Goal: Information Seeking & Learning: Learn about a topic

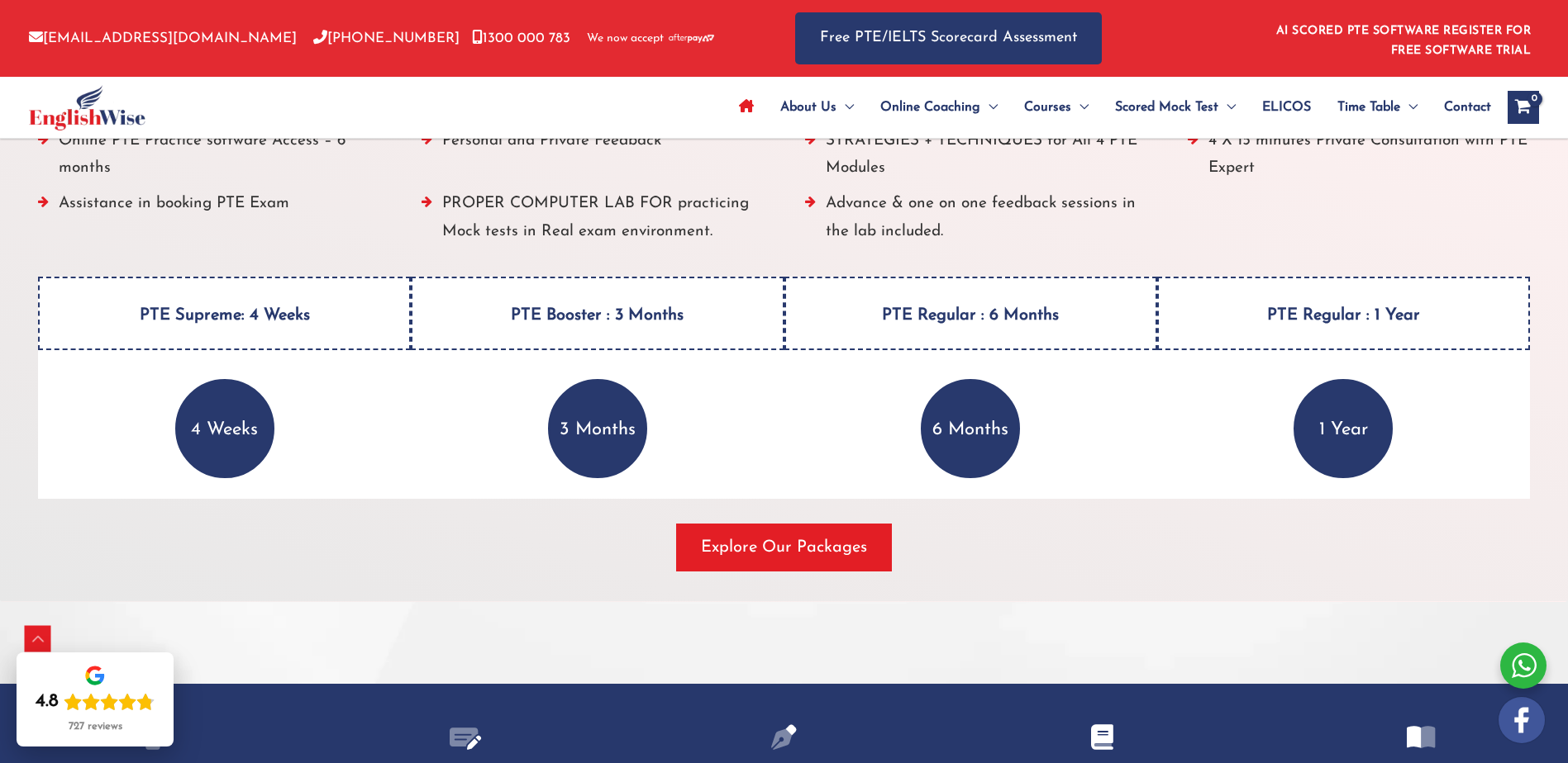
scroll to position [2148, 0]
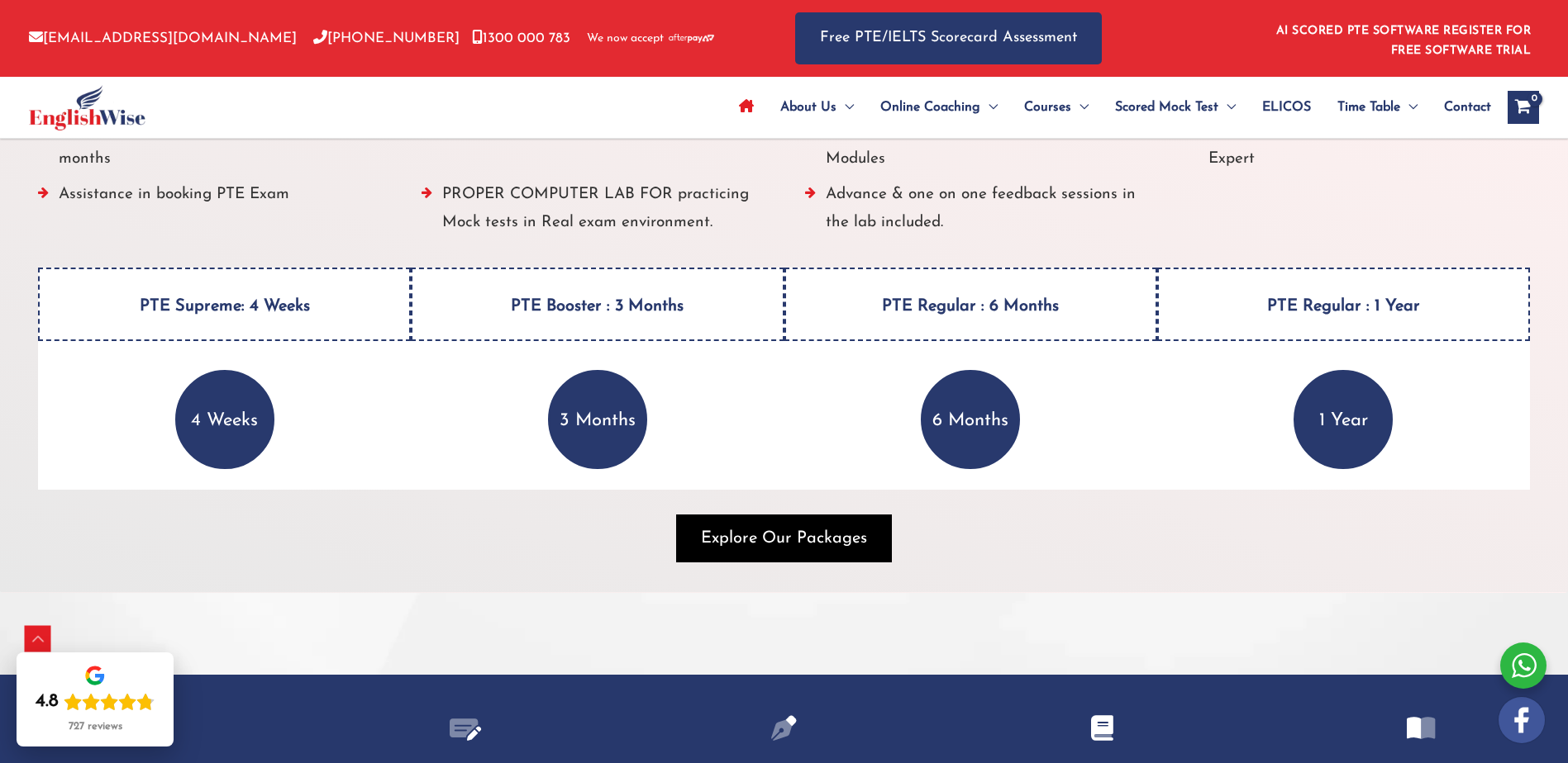
click at [768, 551] on span "button" at bounding box center [783, 538] width 216 height 48
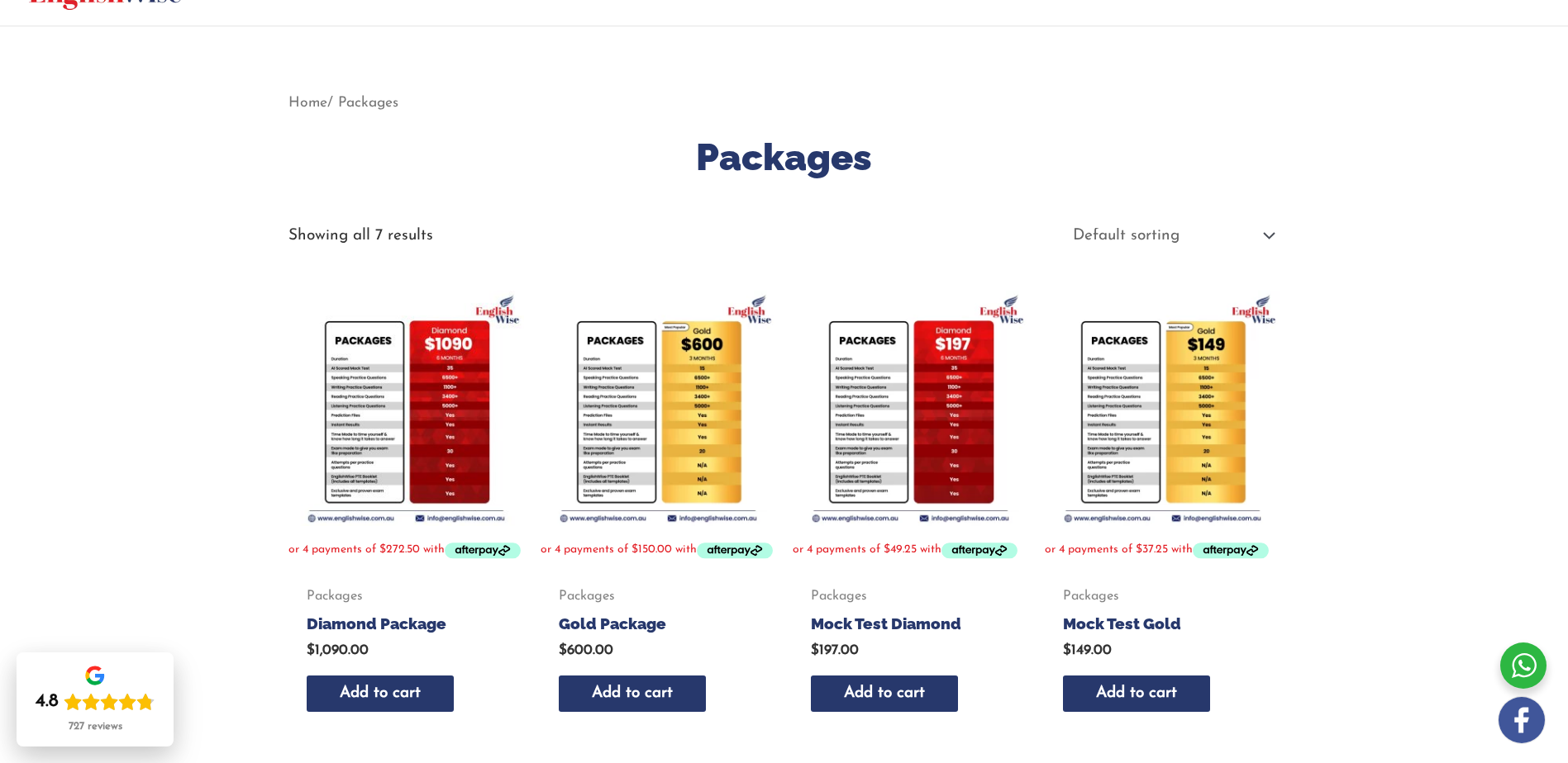
scroll to position [113, 0]
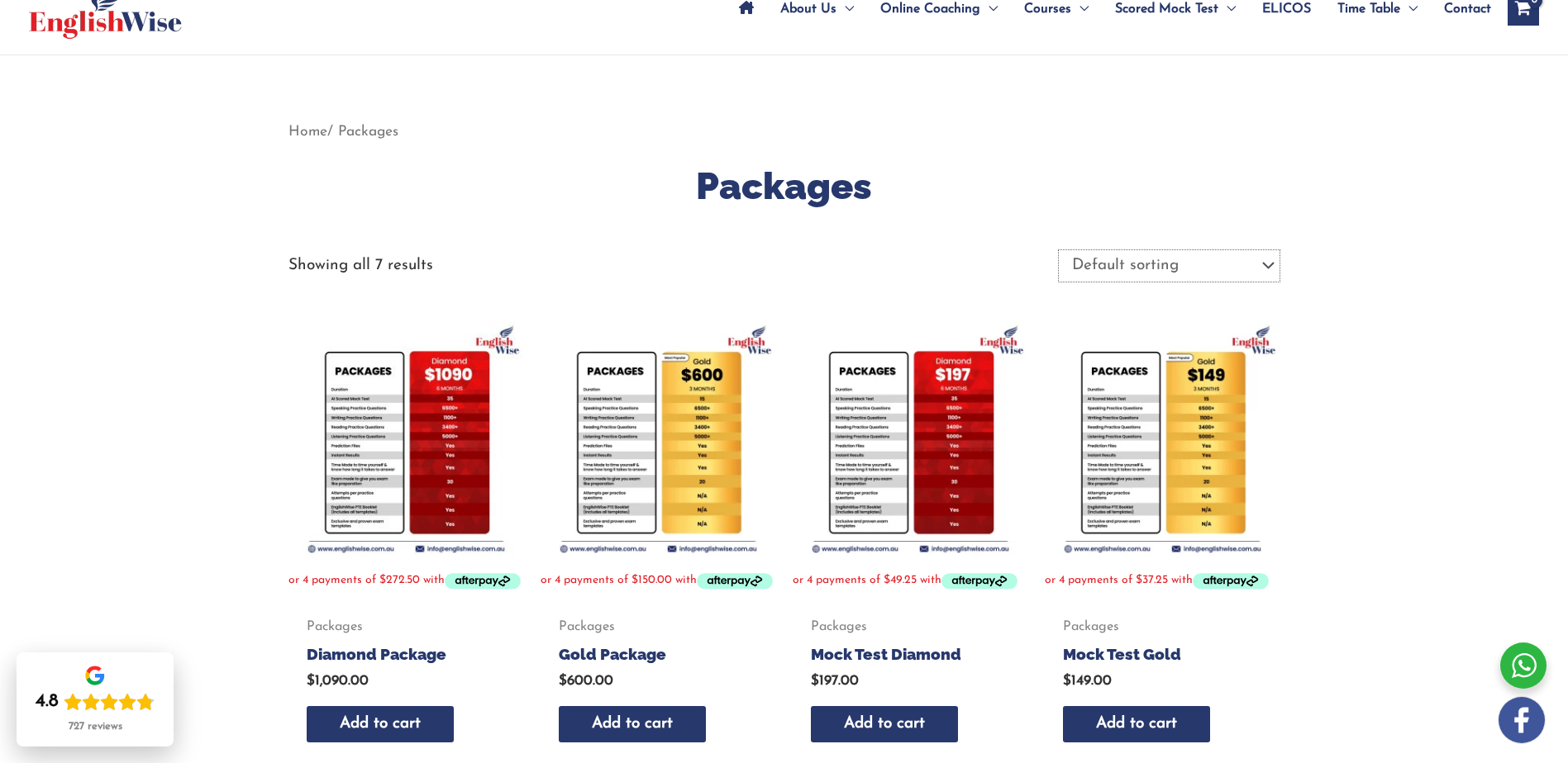
click at [1265, 263] on select "Default sorting Sort by popularity Sort by latest Sort by price: low to high So…" at bounding box center [1169, 266] width 222 height 33
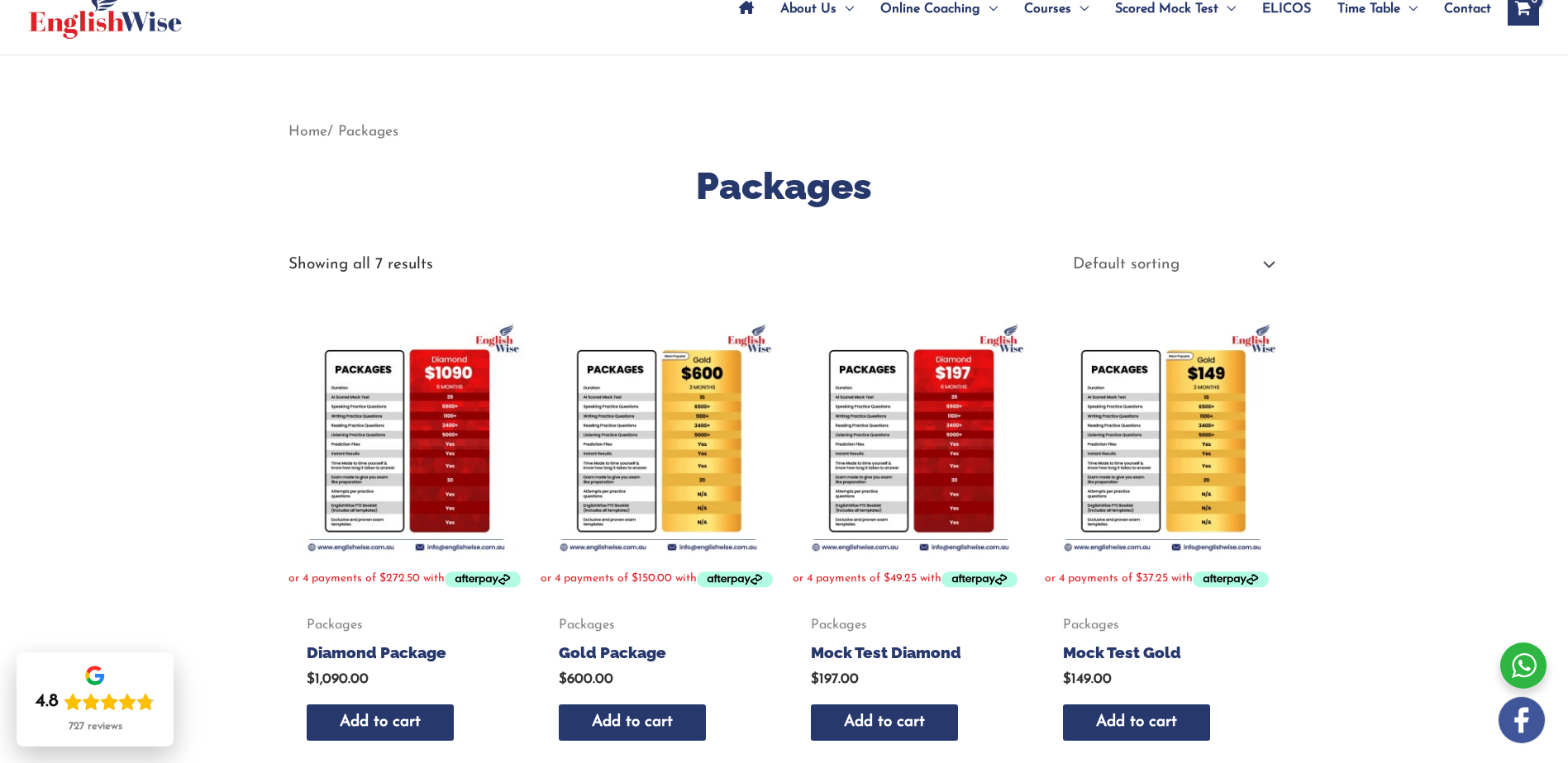
click at [429, 460] on img at bounding box center [405, 437] width 235 height 235
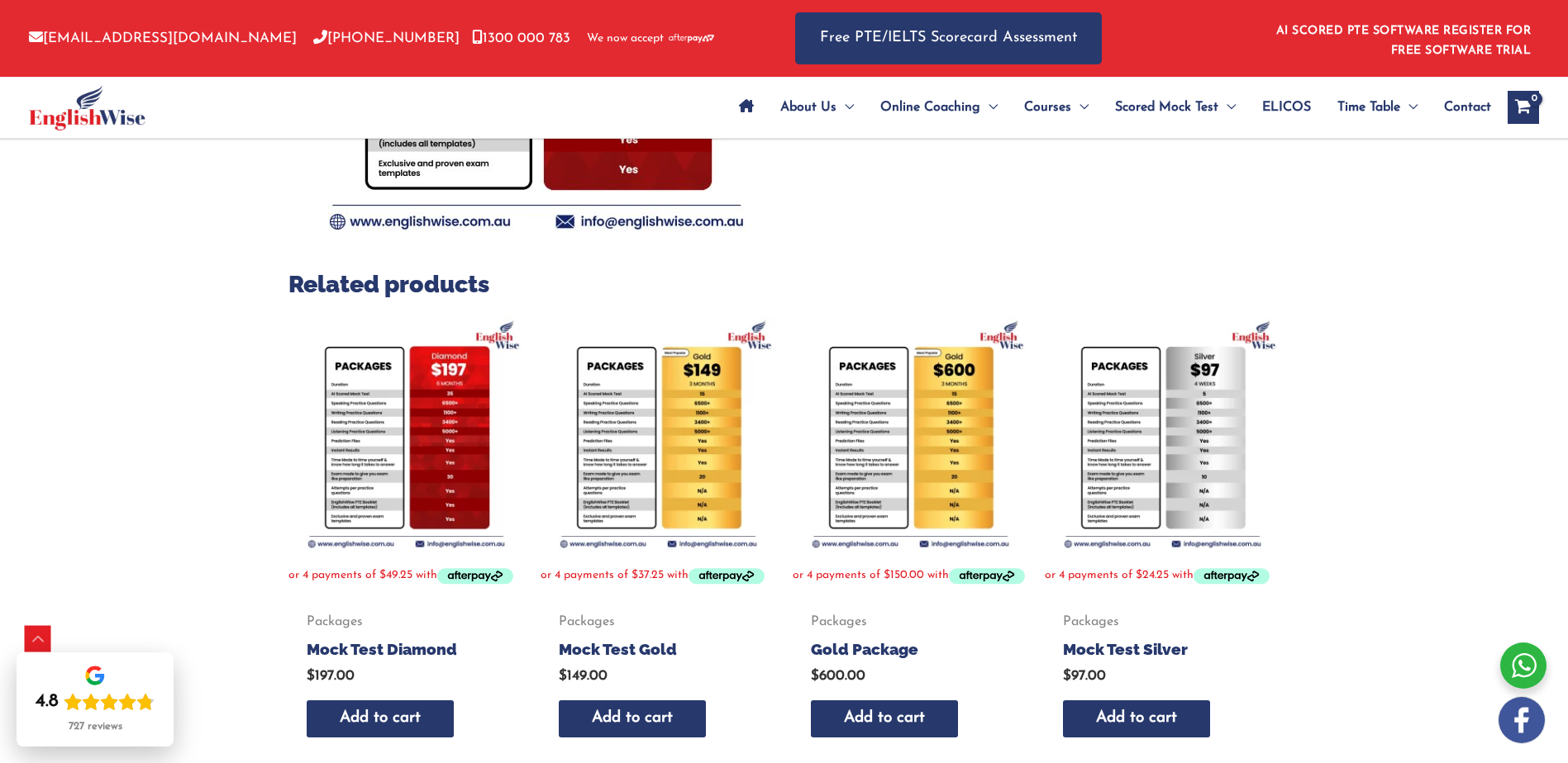
scroll to position [496, 0]
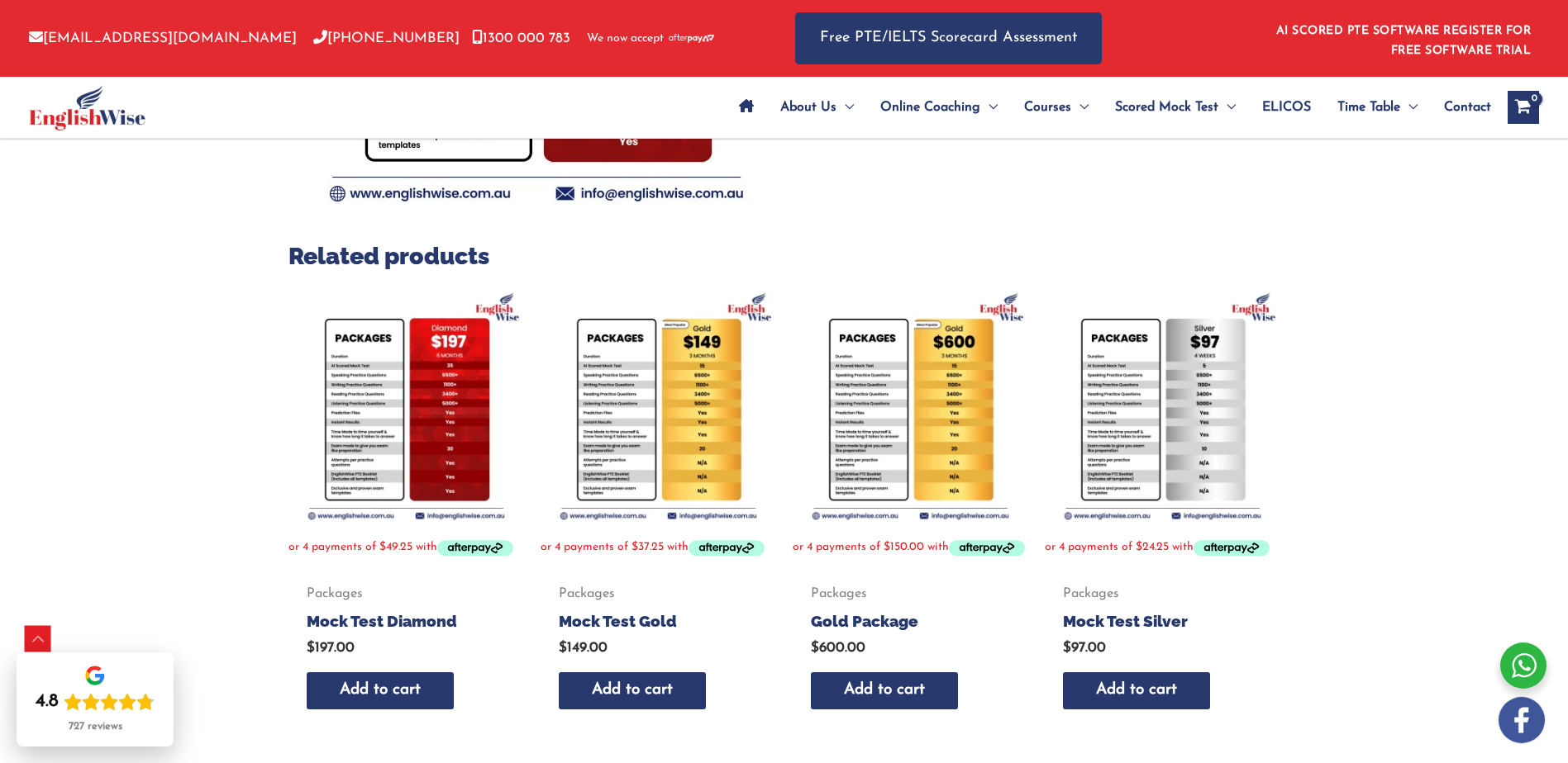
click at [622, 424] on img at bounding box center [658, 405] width 235 height 235
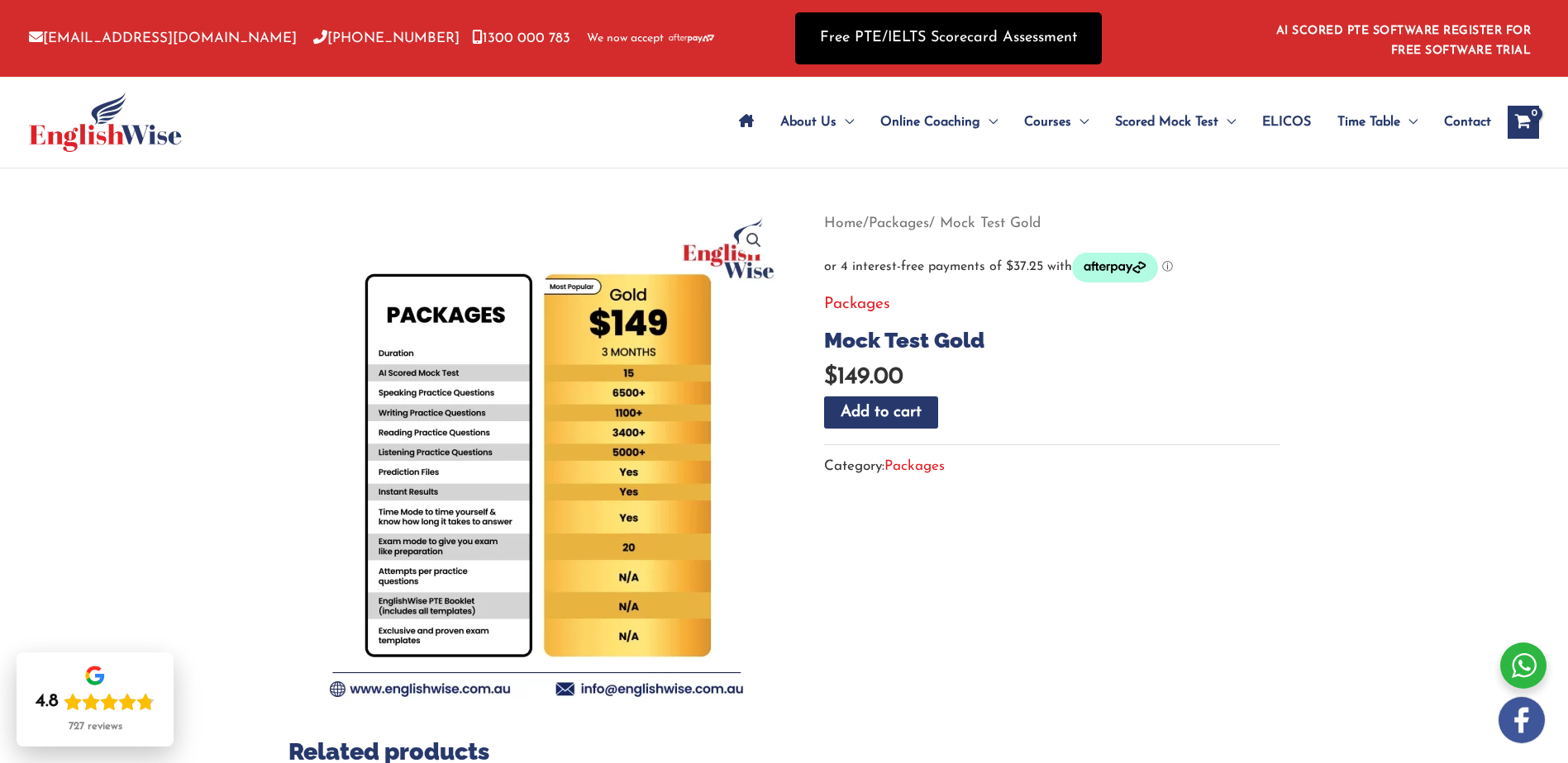
click at [963, 25] on link "Free PTE/IELTS Scorecard Assessment" at bounding box center [948, 38] width 307 height 52
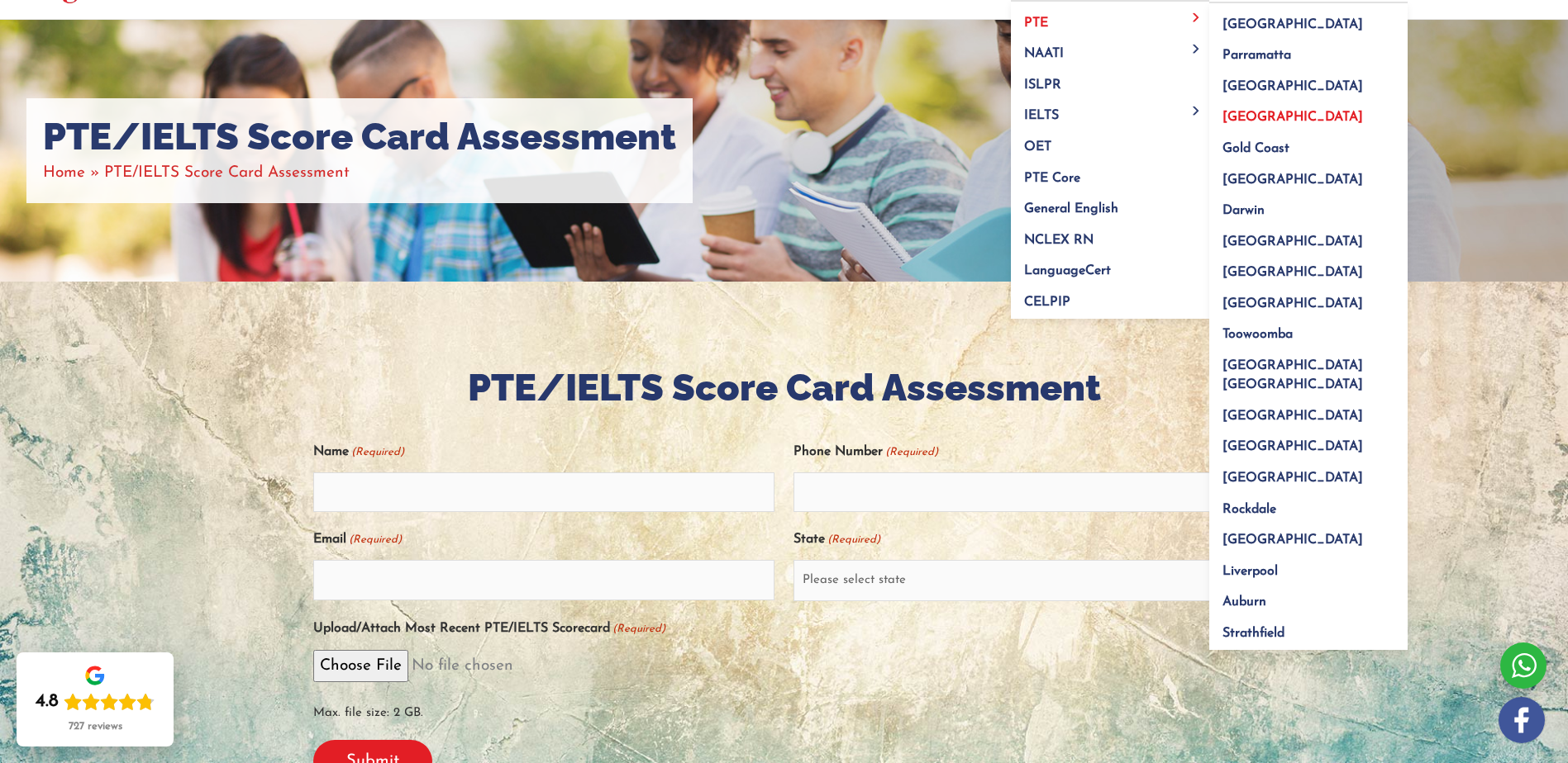
scroll to position [165, 0]
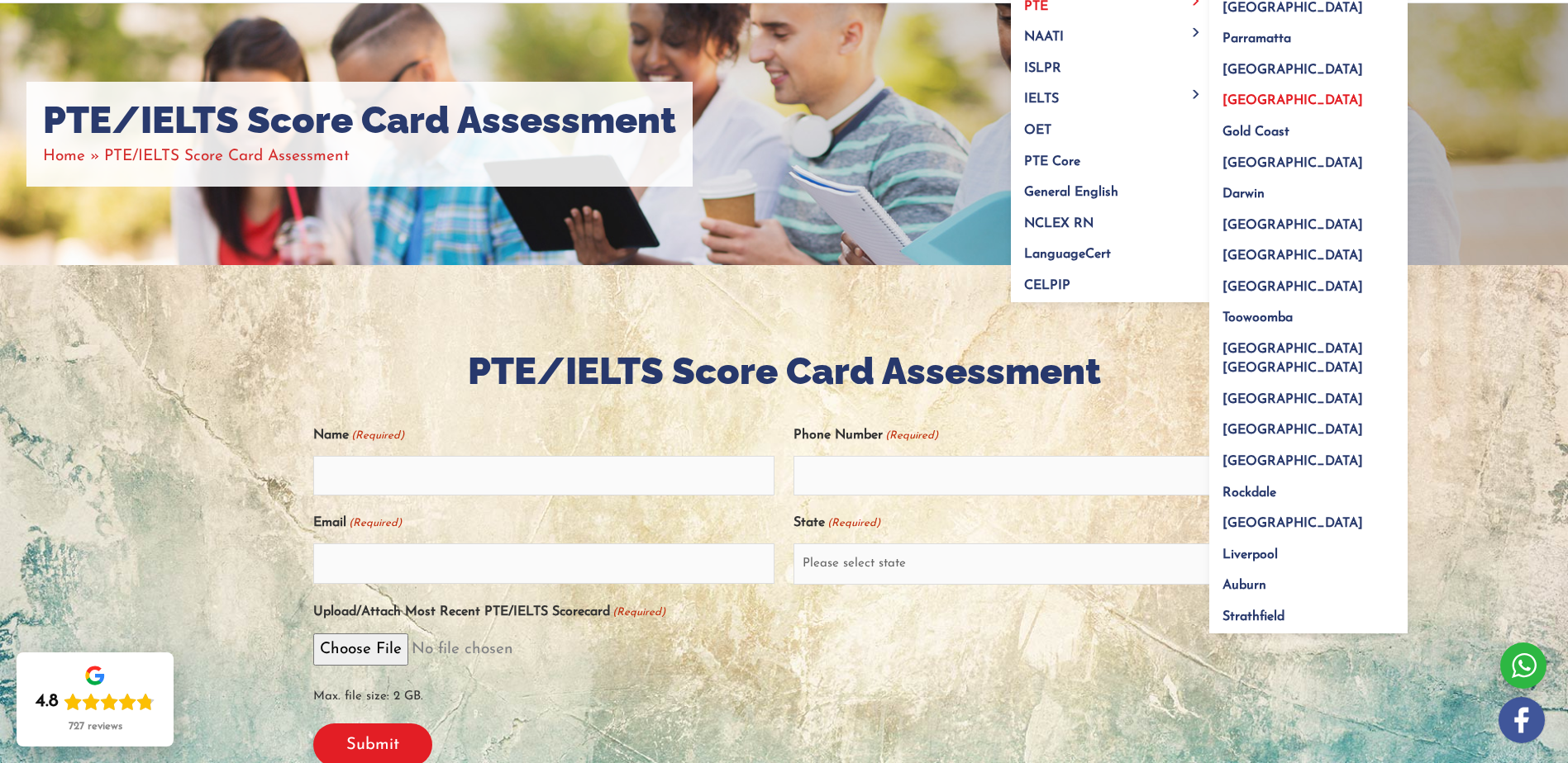
click at [1256, 99] on span "[GEOGRAPHIC_DATA]" at bounding box center [1293, 101] width 141 height 14
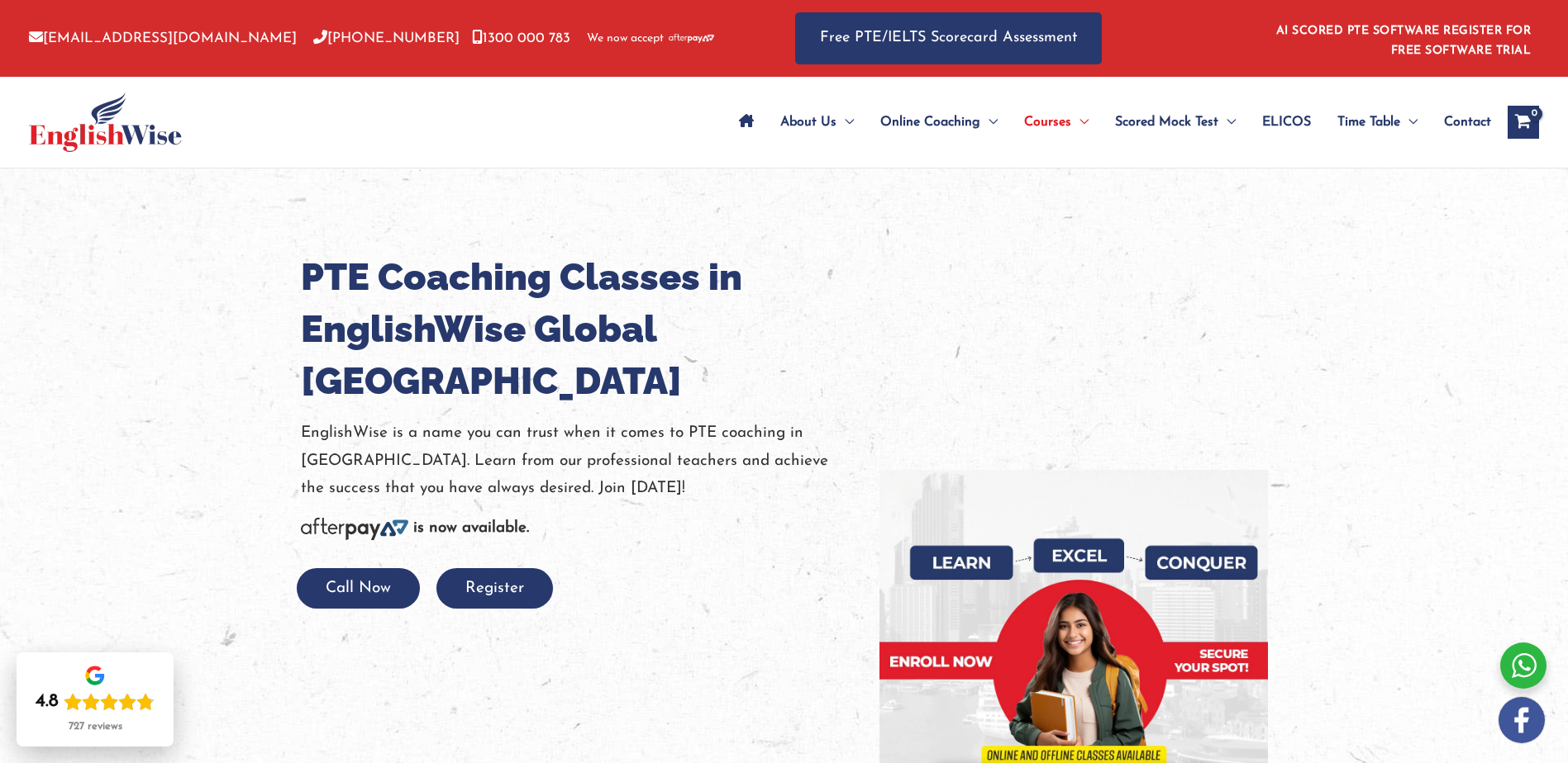
click at [744, 119] on icon "Site Navigation: Main Menu" at bounding box center [746, 121] width 15 height 14
